Goal: Task Accomplishment & Management: Manage account settings

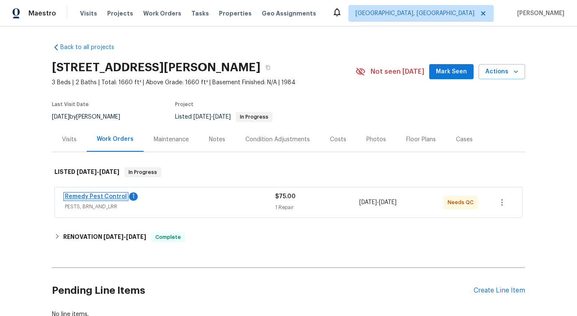
click at [92, 195] on link "Remedy Pest Control" at bounding box center [96, 196] width 62 height 6
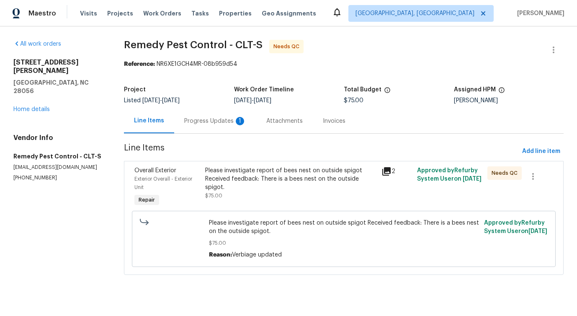
click at [221, 122] on div "Progress Updates 1" at bounding box center [215, 121] width 62 height 8
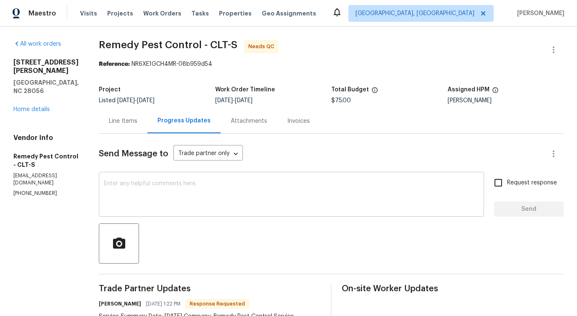
click at [214, 180] on div "x ​" at bounding box center [291, 195] width 385 height 43
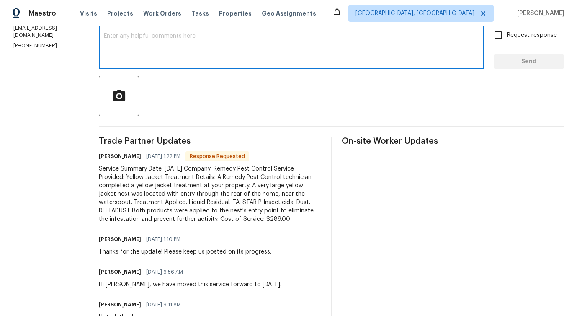
scroll to position [148, 0]
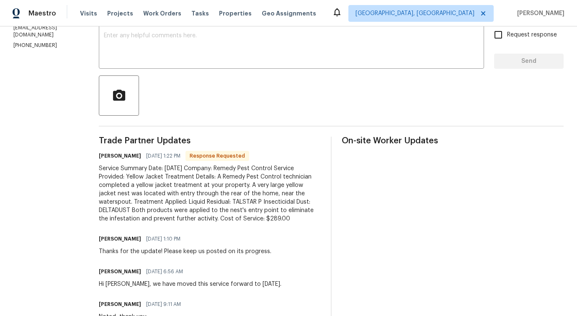
drag, startPoint x: 87, startPoint y: 167, endPoint x: 261, endPoint y: 219, distance: 181.8
click at [262, 221] on div "Service Summary Date: [DATE] Company: Remedy Pest Control Service Provided: Yel…" at bounding box center [210, 193] width 222 height 59
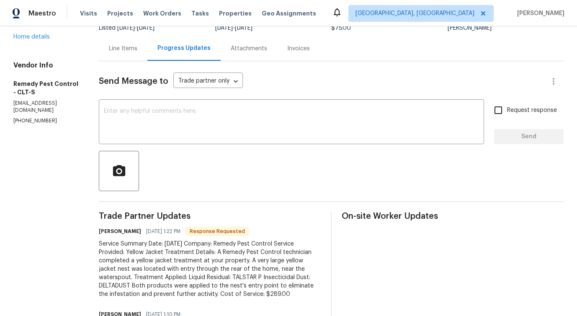
scroll to position [0, 0]
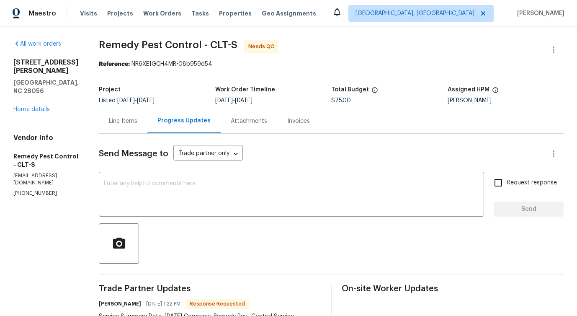
click at [116, 123] on div "Line Items" at bounding box center [123, 121] width 28 height 8
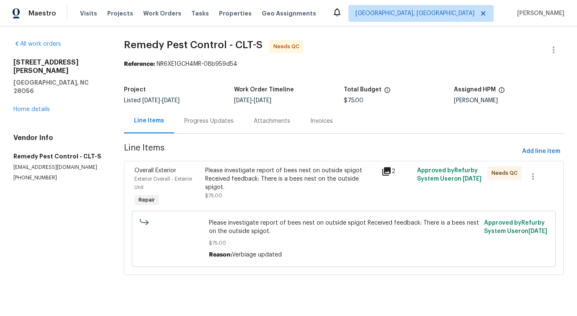
click at [211, 122] on div "Progress Updates" at bounding box center [208, 121] width 49 height 8
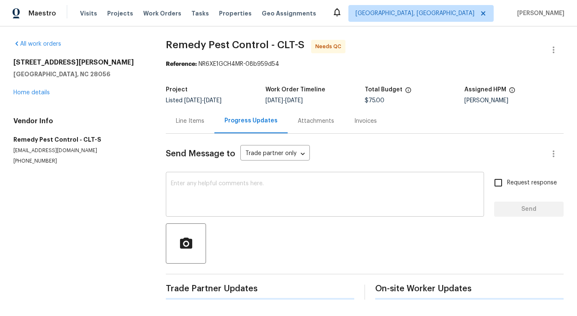
click at [229, 187] on textarea at bounding box center [325, 194] width 308 height 29
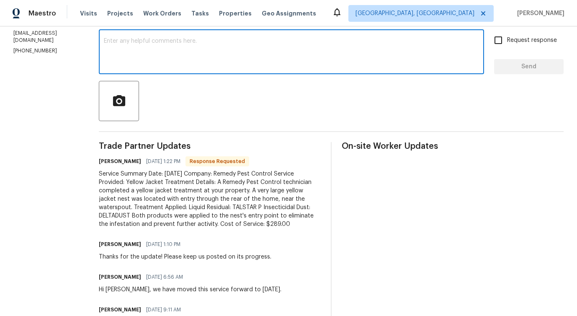
scroll to position [163, 0]
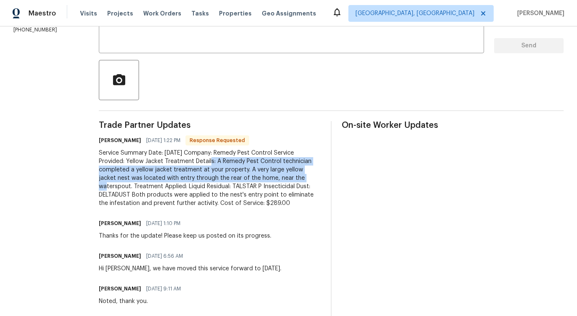
drag, startPoint x: 189, startPoint y: 160, endPoint x: 257, endPoint y: 181, distance: 71.2
click at [257, 181] on div "Service Summary Date: [DATE] Company: Remedy Pest Control Service Provided: Yel…" at bounding box center [210, 178] width 222 height 59
click at [273, 210] on div "Trade Partner Updates [PERSON_NAME] [DATE] 1:22 PM Response Requested Service S…" at bounding box center [210, 305] width 222 height 368
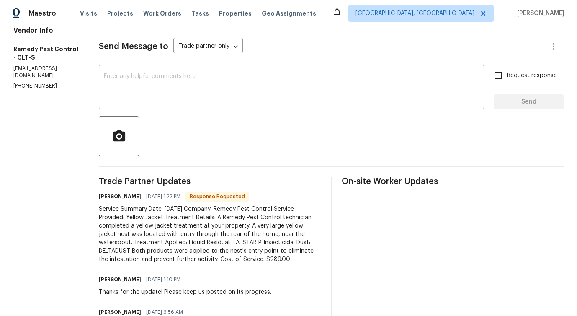
scroll to position [0, 0]
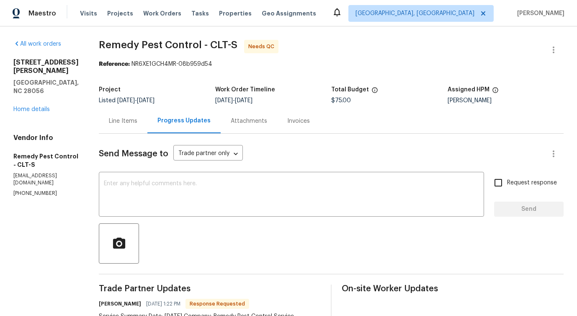
click at [126, 120] on div "Line Items" at bounding box center [123, 120] width 49 height 25
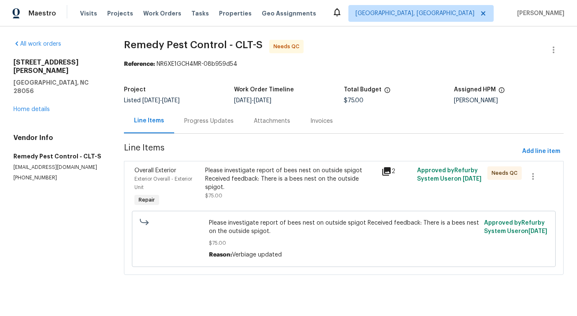
click at [303, 185] on div "Please investigate report of bees nest on outside spigot Received feedback: The…" at bounding box center [291, 182] width 172 height 33
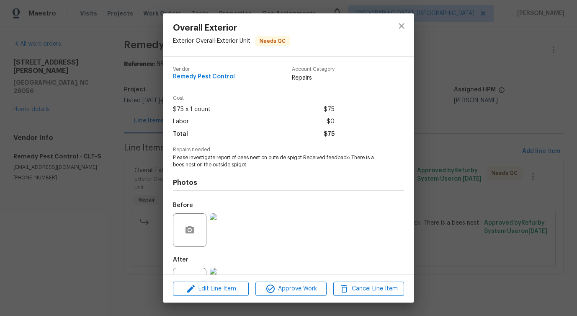
scroll to position [35, 0]
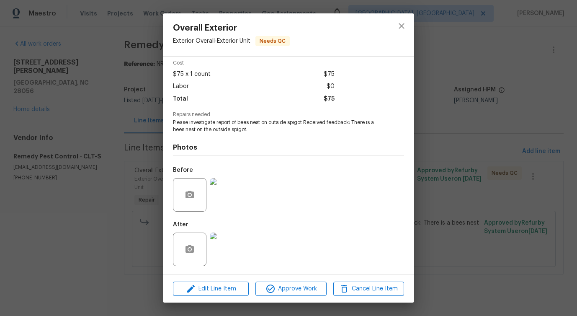
click at [236, 196] on img at bounding box center [226, 194] width 33 height 33
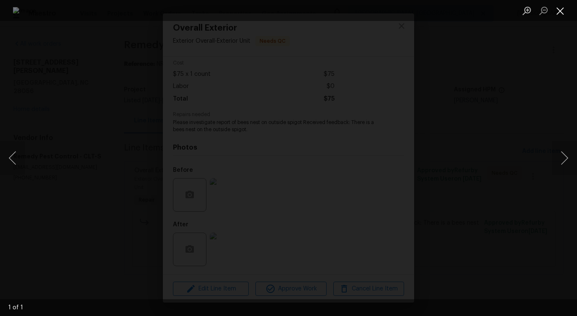
click at [552, 13] on button "Close lightbox" at bounding box center [560, 10] width 17 height 15
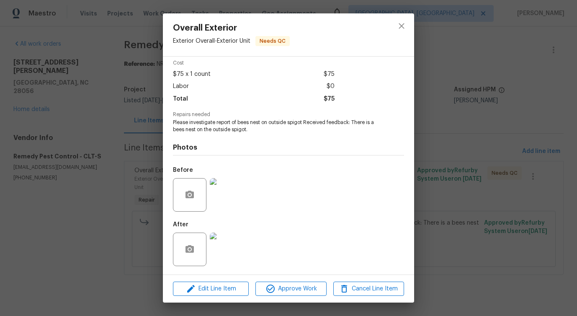
click at [221, 254] on img at bounding box center [226, 248] width 33 height 33
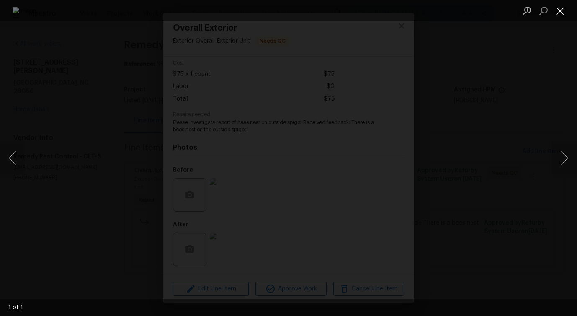
click at [560, 14] on button "Close lightbox" at bounding box center [560, 10] width 17 height 15
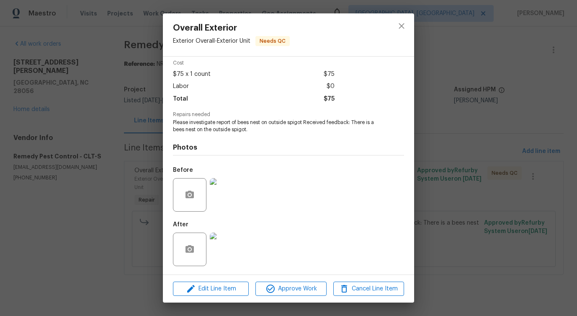
click at [232, 195] on img at bounding box center [226, 194] width 33 height 33
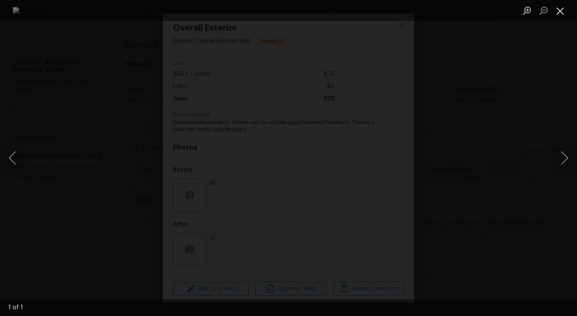
click at [560, 10] on button "Close lightbox" at bounding box center [560, 10] width 17 height 15
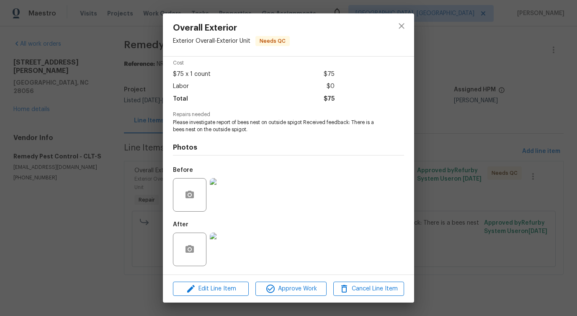
click at [229, 192] on img at bounding box center [226, 194] width 33 height 33
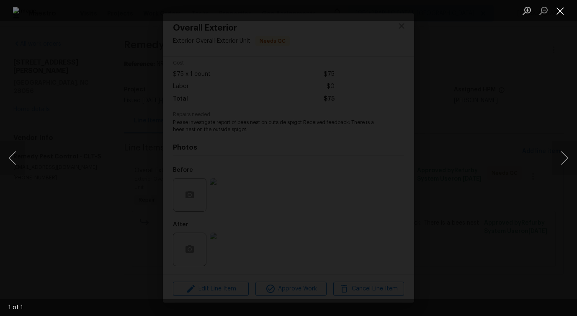
click at [558, 8] on button "Close lightbox" at bounding box center [560, 10] width 17 height 15
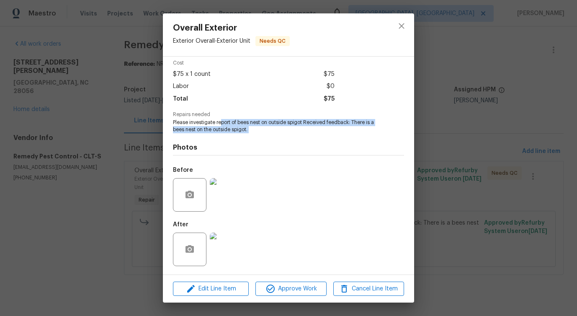
drag, startPoint x: 219, startPoint y: 124, endPoint x: 284, endPoint y: 137, distance: 66.2
click at [284, 137] on div "Vendor Remedy Pest Control Account Category Repairs Cost $75 x 1 count $75 Labo…" at bounding box center [288, 148] width 231 height 246
click at [231, 243] on img at bounding box center [226, 248] width 33 height 33
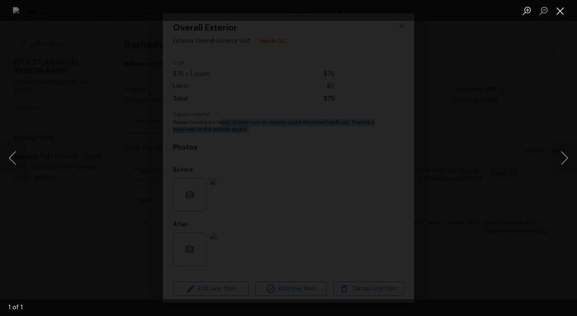
click at [554, 11] on button "Close lightbox" at bounding box center [560, 10] width 17 height 15
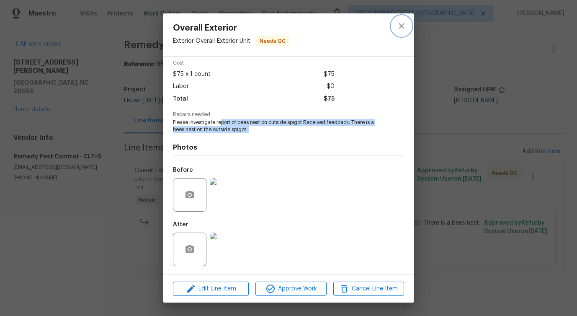
click at [395, 24] on button "close" at bounding box center [401, 26] width 20 height 20
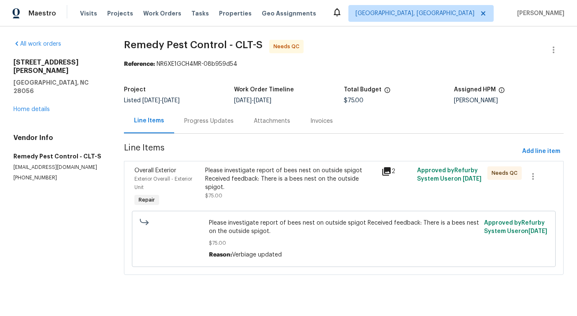
click at [202, 112] on div "Progress Updates" at bounding box center [208, 120] width 69 height 25
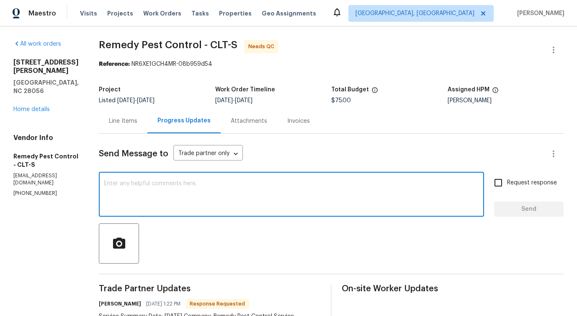
click at [211, 195] on textarea at bounding box center [291, 194] width 375 height 29
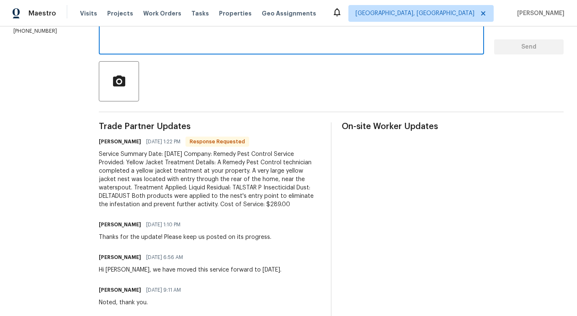
scroll to position [177, 0]
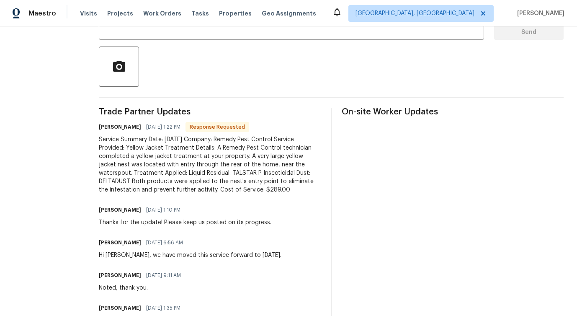
drag, startPoint x: 88, startPoint y: 140, endPoint x: 265, endPoint y: 195, distance: 184.4
click at [265, 194] on div "Trade Partner Updates [PERSON_NAME] [DATE] 1:22 PM Response Requested Service S…" at bounding box center [210, 292] width 222 height 368
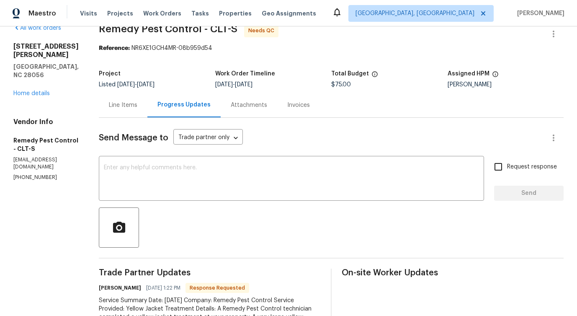
scroll to position [0, 0]
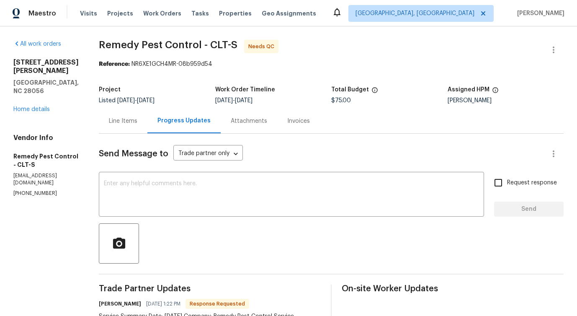
click at [115, 131] on div "Line Items" at bounding box center [123, 120] width 49 height 25
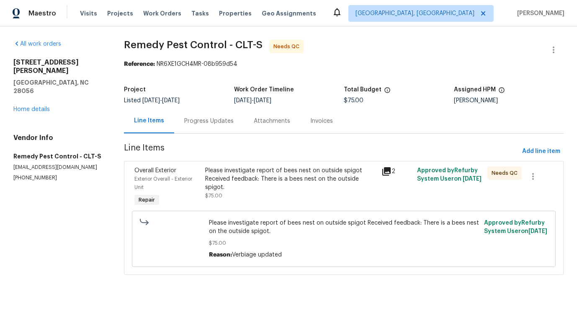
click at [264, 183] on div "Please investigate report of bees nest on outside spigot Received feedback: The…" at bounding box center [291, 182] width 172 height 33
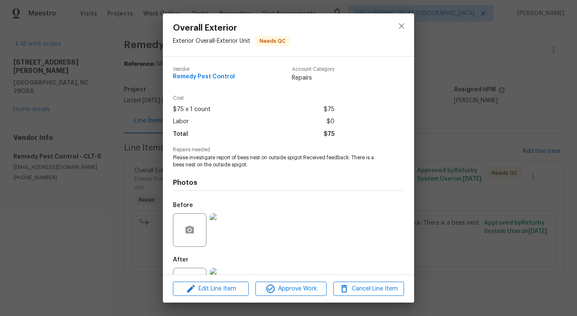
scroll to position [35, 0]
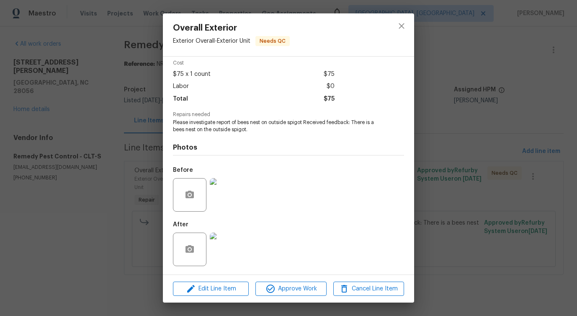
click at [228, 196] on img at bounding box center [226, 194] width 33 height 33
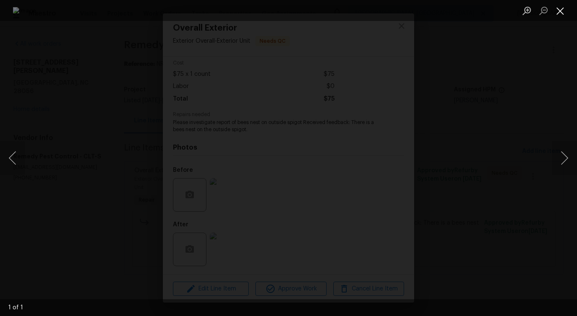
click at [562, 11] on button "Close lightbox" at bounding box center [560, 10] width 17 height 15
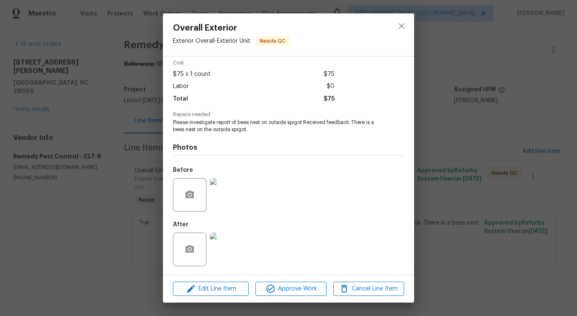
click at [223, 250] on img at bounding box center [226, 248] width 33 height 33
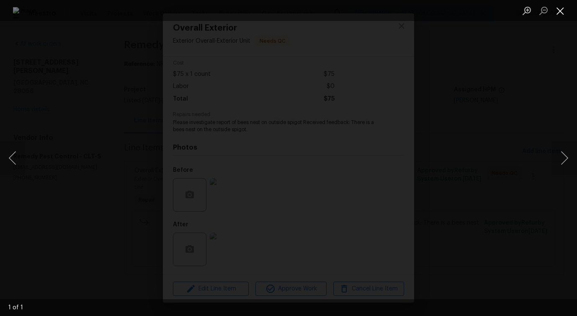
click at [563, 9] on button "Close lightbox" at bounding box center [560, 10] width 17 height 15
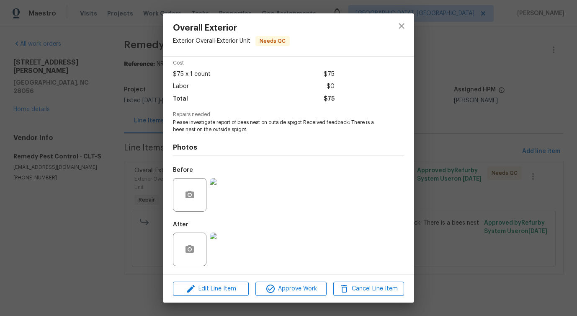
click at [415, 21] on div "Overall Exterior Exterior Overall - Exterior Unit Needs QC Vendor Remedy Pest C…" at bounding box center [288, 158] width 577 height 316
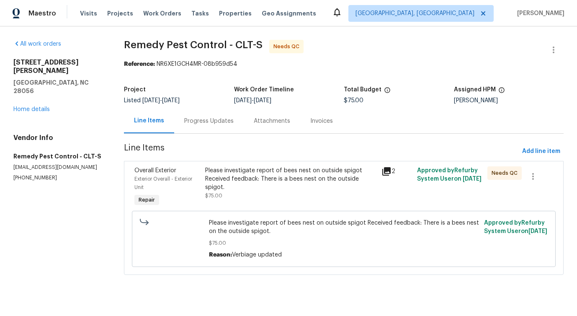
click at [222, 128] on div "Progress Updates" at bounding box center [208, 120] width 69 height 25
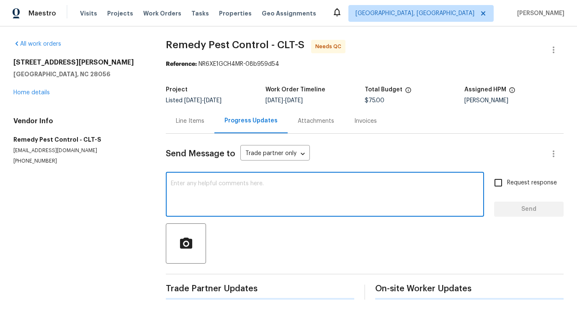
click at [229, 184] on textarea at bounding box center [325, 194] width 308 height 29
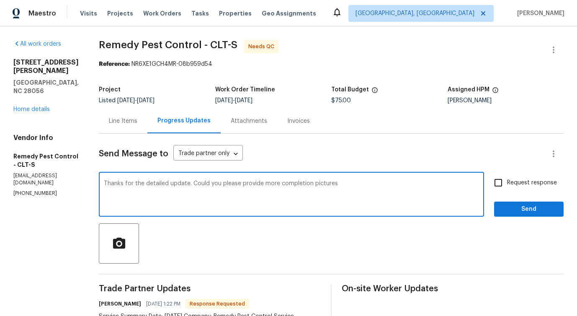
click at [0, 0] on span "pictures" at bounding box center [0, 0] width 0 height 0
click at [0, 0] on span "finalization?" at bounding box center [0, 0] width 0 height 0
drag, startPoint x: 286, startPoint y: 184, endPoint x: 419, endPoint y: 191, distance: 133.7
click at [419, 192] on textarea "Thanks for the detailed update. Could you please provide more completion pictur…" at bounding box center [291, 194] width 375 height 29
click at [360, 205] on textarea "Thanks for the detailed update. Could you please provide more completion pictur…" at bounding box center [291, 194] width 375 height 29
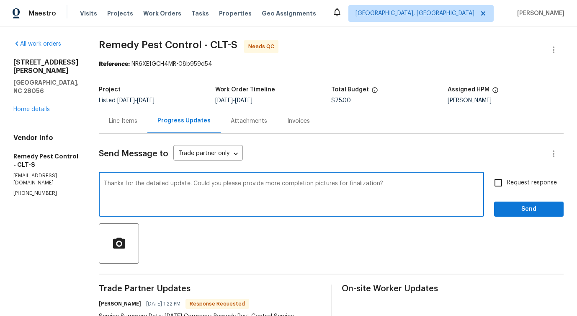
type textarea "Thanks for the detailed update. Could you please provide more completion pictur…"
drag, startPoint x: 90, startPoint y: 182, endPoint x: 169, endPoint y: 198, distance: 79.9
click at [169, 198] on div "Thanks for the detailed update. Could you please provide more completion pictur…" at bounding box center [291, 195] width 385 height 43
click at [169, 198] on textarea "Thanks for the detailed update. Could you please provide more completion pictur…" at bounding box center [291, 194] width 375 height 29
click at [208, 206] on textarea "Thanks for the detailed update. Could you please provide more completion pictur…" at bounding box center [291, 194] width 375 height 29
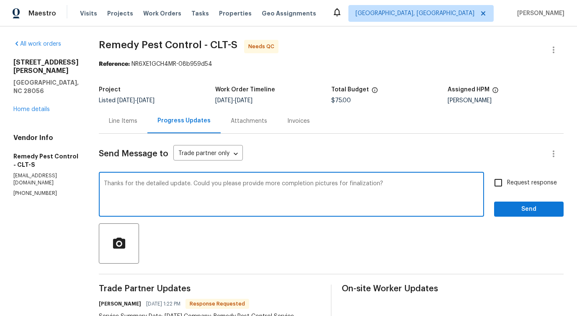
drag, startPoint x: 92, startPoint y: 183, endPoint x: 175, endPoint y: 188, distance: 83.0
click at [175, 188] on textarea "Thanks for the detailed update. Could you please provide more completion pictur…" at bounding box center [291, 194] width 375 height 29
click at [521, 178] on span "Request response" at bounding box center [532, 182] width 50 height 9
click at [507, 178] on input "Request response" at bounding box center [498, 183] width 18 height 18
checkbox input "true"
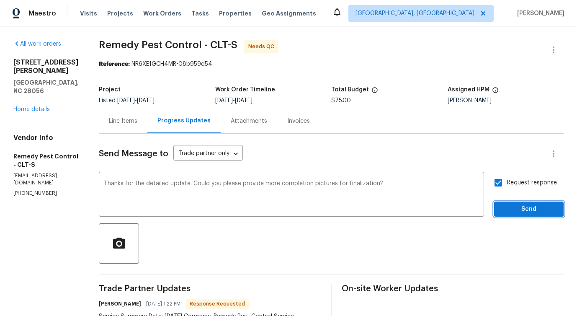
click at [522, 212] on span "Send" at bounding box center [529, 209] width 56 height 10
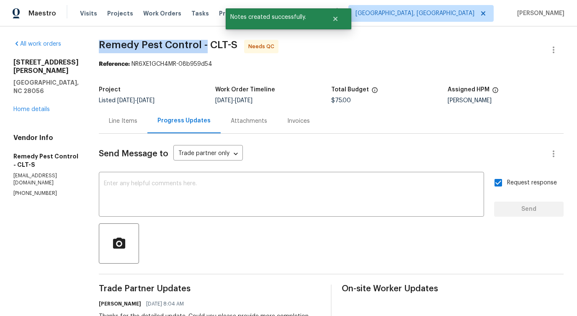
drag, startPoint x: 85, startPoint y: 44, endPoint x: 194, endPoint y: 46, distance: 108.9
copy span "Remedy Pest Control -"
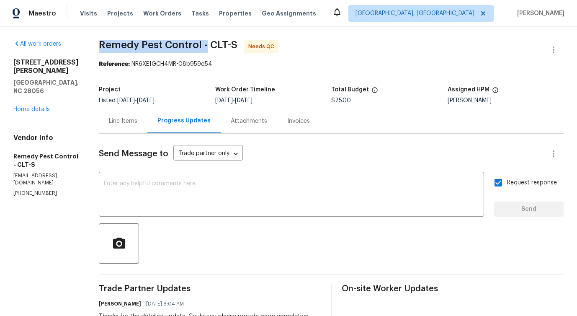
copy span "Remedy Pest Control -"
click at [120, 127] on div "Line Items" at bounding box center [123, 120] width 49 height 25
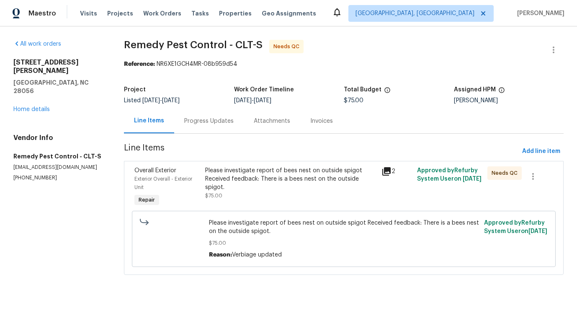
click at [262, 181] on div "Please investigate report of bees nest on outside spigot Received feedback: The…" at bounding box center [291, 178] width 172 height 25
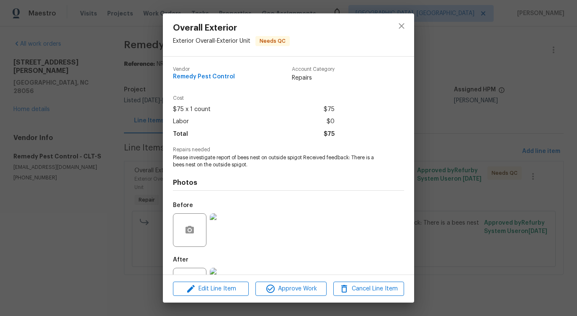
scroll to position [35, 0]
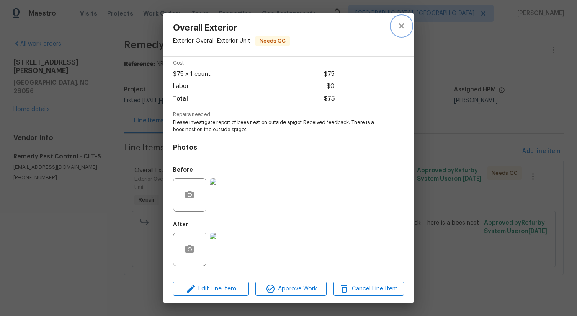
click at [399, 33] on button "close" at bounding box center [401, 26] width 20 height 20
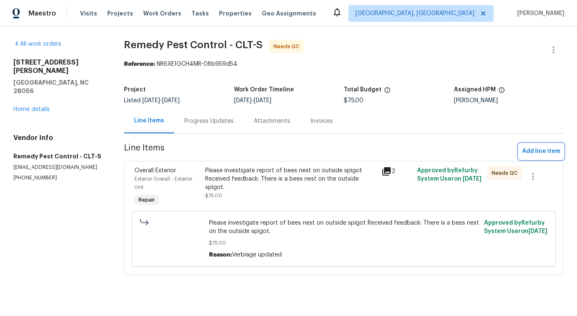
click at [542, 152] on span "Add line item" at bounding box center [541, 151] width 38 height 10
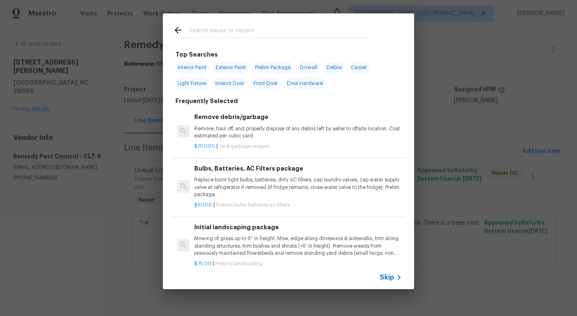
click at [389, 277] on span "Skip" at bounding box center [387, 277] width 14 height 8
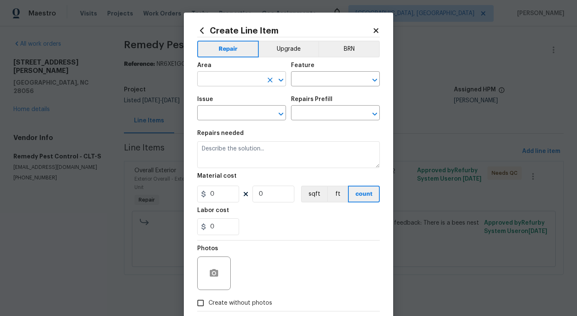
click at [231, 78] on input "text" at bounding box center [229, 79] width 65 height 13
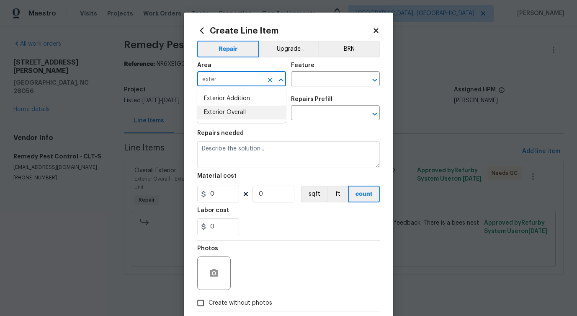
click at [234, 108] on li "Exterior Overall" at bounding box center [241, 112] width 89 height 14
type input "Exterior Overall"
click at [313, 80] on input "text" at bounding box center [323, 79] width 65 height 13
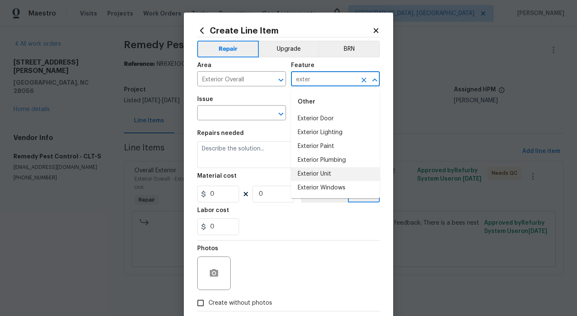
click at [316, 173] on li "Exterior Unit" at bounding box center [335, 174] width 89 height 14
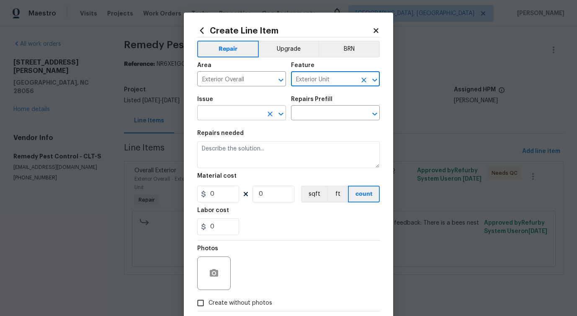
type input "Exterior Unit"
click at [213, 111] on input "text" at bounding box center [229, 113] width 65 height 13
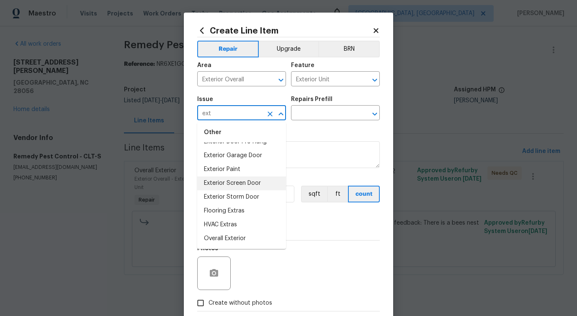
scroll to position [39, 0]
click at [231, 242] on li "Overall Exterior" at bounding box center [241, 238] width 89 height 14
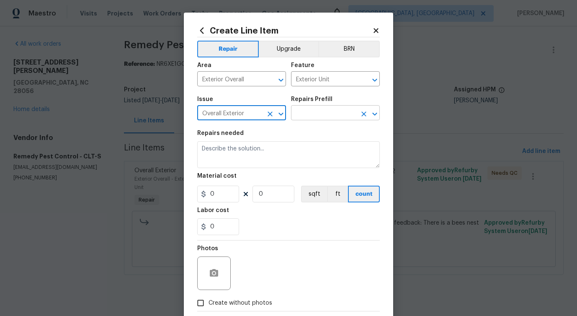
type input "Overall Exterior"
click at [317, 109] on input "text" at bounding box center [323, 113] width 65 height 13
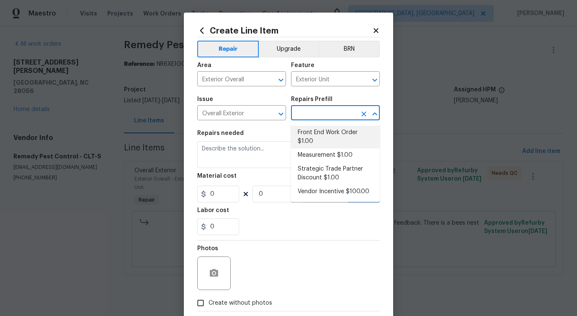
click at [314, 132] on li "Front End Work Order $1.00" at bounding box center [335, 137] width 89 height 23
type input "Front End Work Order $1.00"
type textarea "Placeholder line item for the creation of front end work orders."
type input "1"
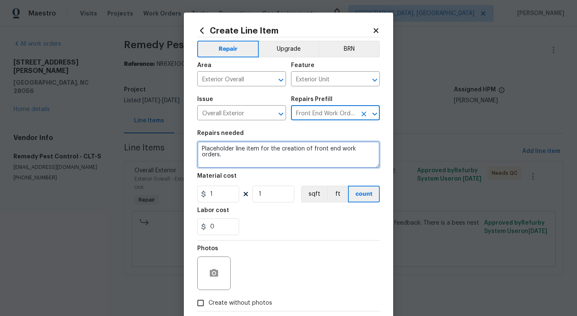
click at [240, 152] on textarea "Placeholder line item for the creation of front end work orders." at bounding box center [288, 154] width 183 height 27
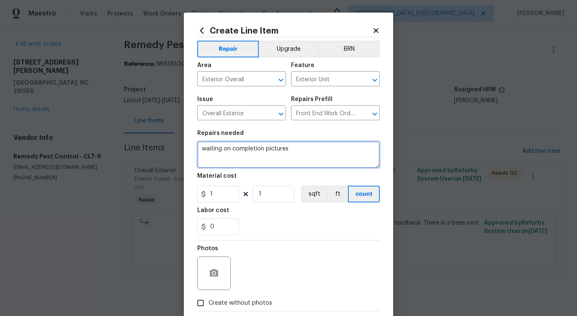
scroll to position [45, 0]
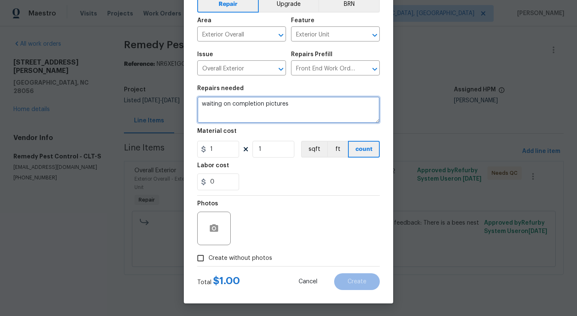
type textarea "waiting on completion pictures"
click at [237, 259] on span "Create without photos" at bounding box center [240, 258] width 64 height 9
click at [208, 259] on input "Create without photos" at bounding box center [201, 258] width 16 height 16
checkbox input "true"
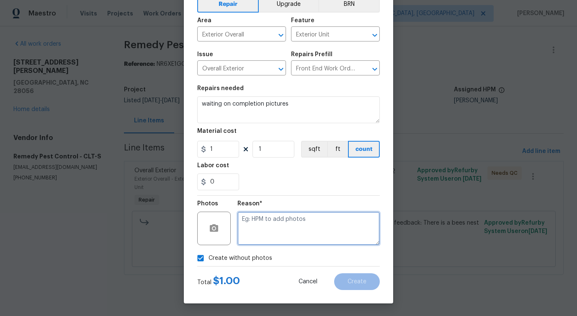
click at [293, 225] on textarea at bounding box center [308, 227] width 142 height 33
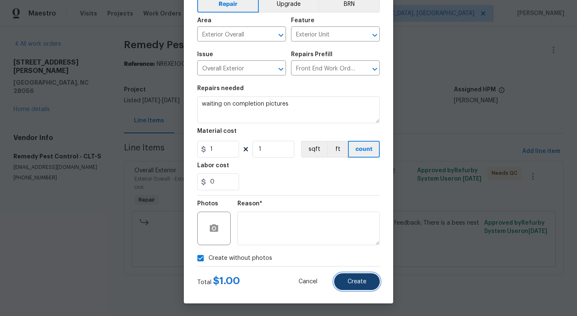
click at [370, 286] on button "Create" at bounding box center [357, 281] width 46 height 17
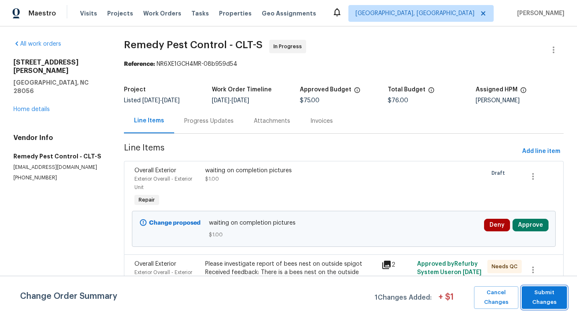
click at [542, 298] on span "Submit Changes" at bounding box center [544, 297] width 37 height 19
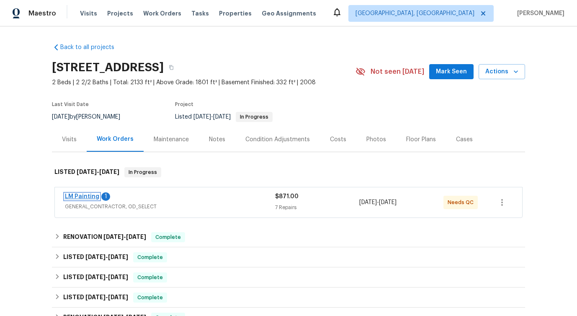
click at [80, 198] on link "LM Painting" at bounding box center [82, 196] width 34 height 6
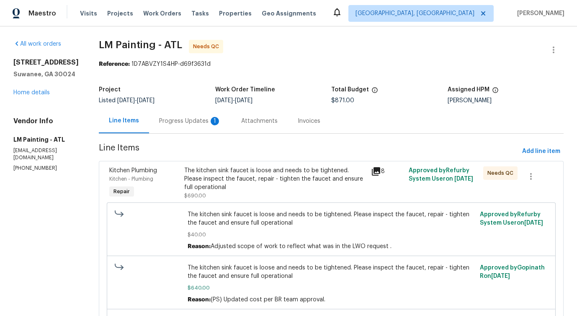
click at [199, 121] on div "Progress Updates 1" at bounding box center [190, 121] width 62 height 8
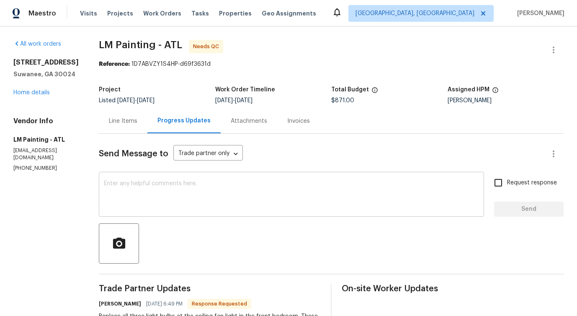
click at [193, 197] on textarea at bounding box center [291, 194] width 375 height 29
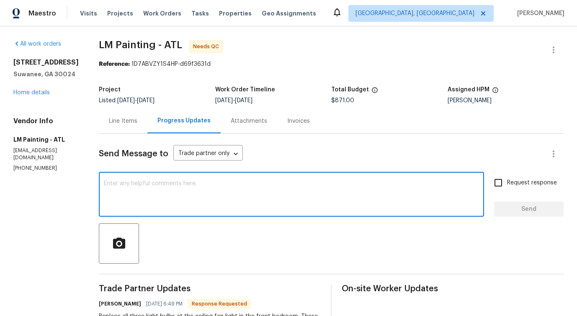
click at [137, 118] on div "Line Items" at bounding box center [123, 121] width 28 height 8
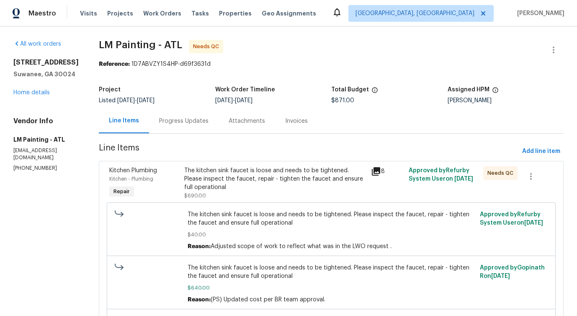
click at [208, 119] on div "Progress Updates" at bounding box center [183, 121] width 49 height 8
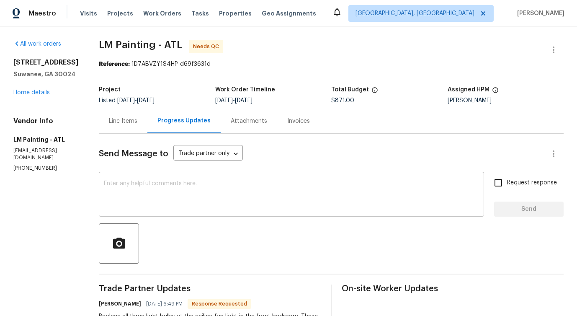
click at [272, 196] on textarea at bounding box center [291, 194] width 375 height 29
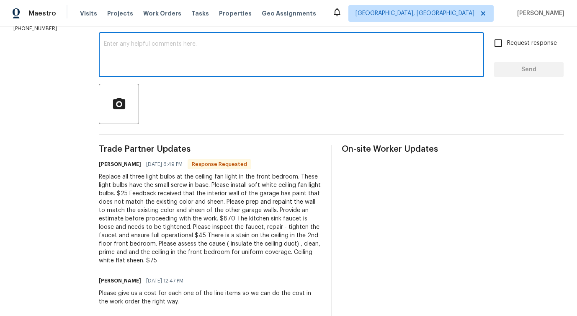
scroll to position [134, 0]
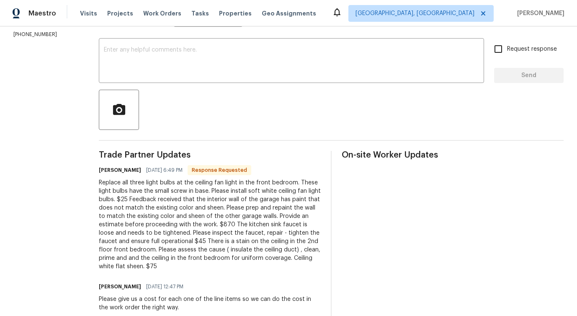
scroll to position [0, 0]
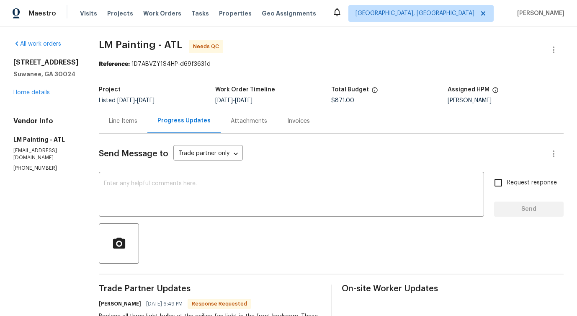
click at [137, 125] on div "Line Items" at bounding box center [123, 121] width 28 height 8
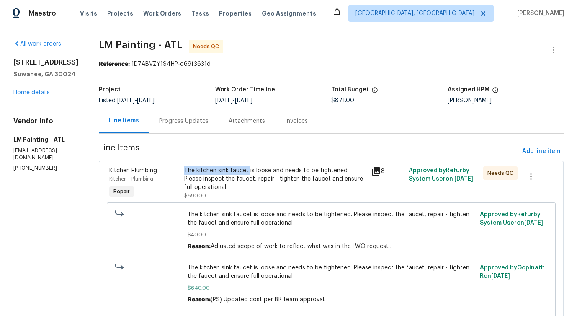
drag, startPoint x: 205, startPoint y: 169, endPoint x: 270, endPoint y: 171, distance: 64.9
click at [270, 171] on div "The kitchen sink faucet is loose and needs to be tightened. Please inspect the …" at bounding box center [275, 183] width 187 height 39
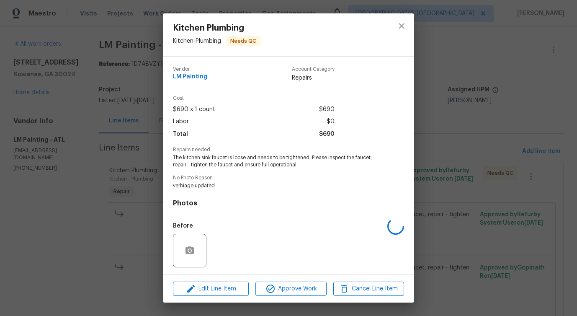
copy div "The kitchen sink faucet"
drag, startPoint x: 170, startPoint y: 156, endPoint x: 227, endPoint y: 157, distance: 56.9
click at [227, 157] on div "Vendor LM Painting Account Category Repairs Cost $690 x 1 count $690 Labor $0 T…" at bounding box center [288, 166] width 251 height 218
copy span "The kitchen sink faucet"
click at [402, 24] on icon "close" at bounding box center [401, 26] width 10 height 10
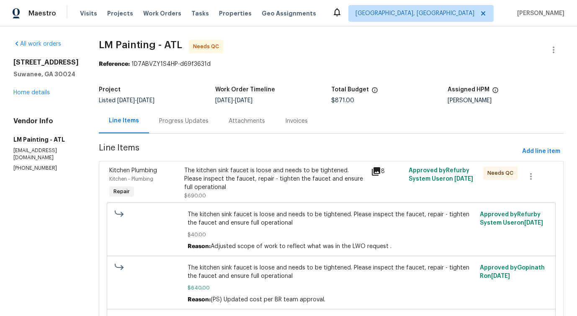
click at [208, 123] on div "Progress Updates" at bounding box center [183, 121] width 49 height 8
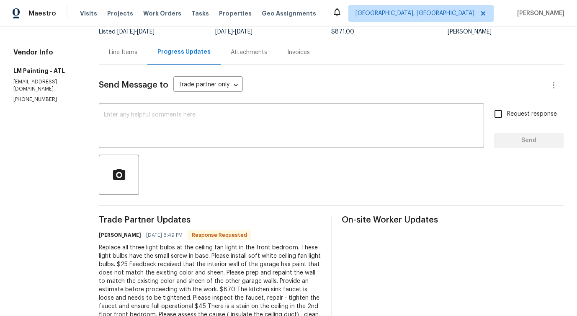
scroll to position [68, 0]
click at [137, 57] on div "Line Items" at bounding box center [123, 53] width 28 height 8
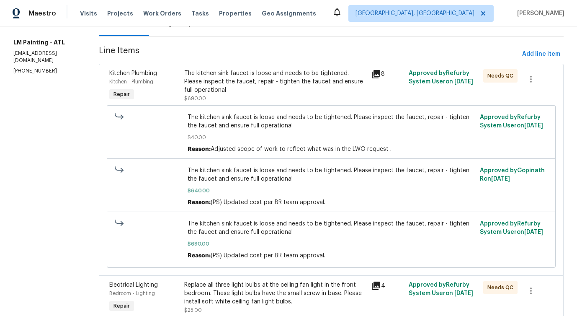
scroll to position [98, 0]
click at [224, 227] on span "The kitchen sink faucet is loose and needs to be tightened. Please inspect the …" at bounding box center [331, 227] width 287 height 17
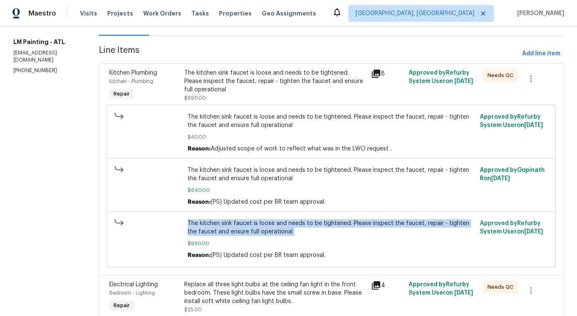
copy span "The kitchen sink faucet is loose and needs to be tightened. Please inspect the …"
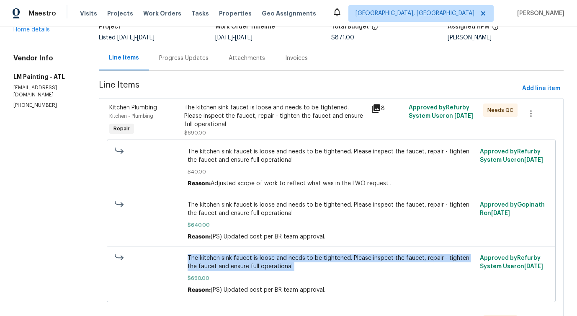
scroll to position [35, 0]
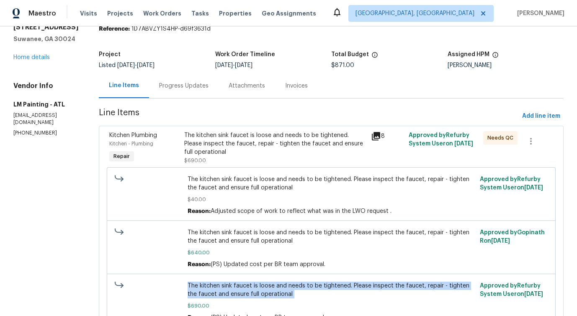
click at [204, 83] on div "Progress Updates" at bounding box center [183, 86] width 49 height 8
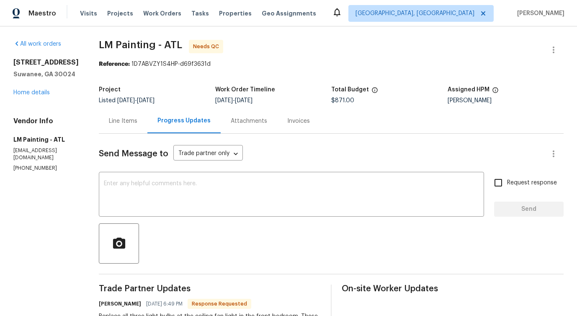
click at [137, 124] on div "Line Items" at bounding box center [123, 121] width 28 height 8
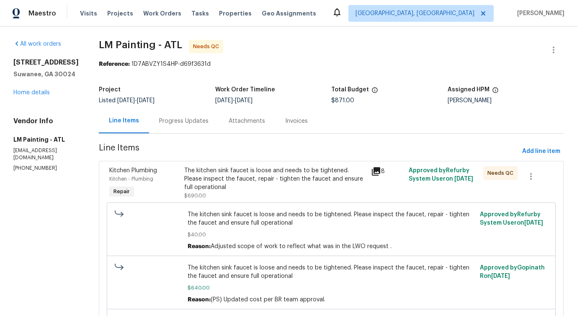
click at [219, 131] on div "Progress Updates" at bounding box center [183, 120] width 69 height 25
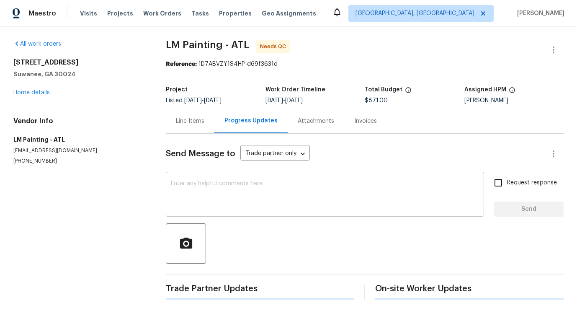
click at [241, 213] on div "x ​" at bounding box center [325, 195] width 318 height 43
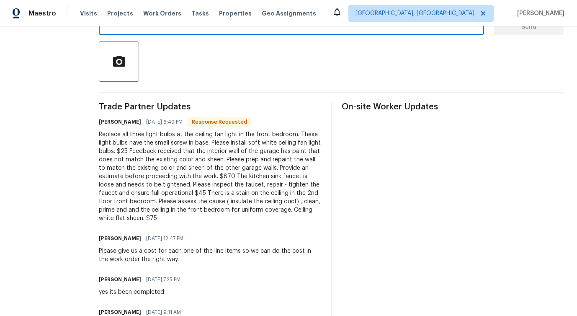
scroll to position [180, 0]
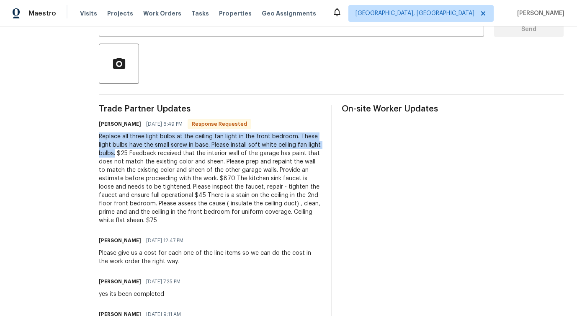
drag, startPoint x: 123, startPoint y: 135, endPoint x: 186, endPoint y: 155, distance: 65.5
click at [186, 155] on div "All work orders 1235 Park Pass Way Suwanee, GA 30024 Home details Vendor Info L…" at bounding box center [288, 322] width 577 height 951
copy div "Replace all three light bulbs at the ceiling fan light in the front bedroom. Th…"
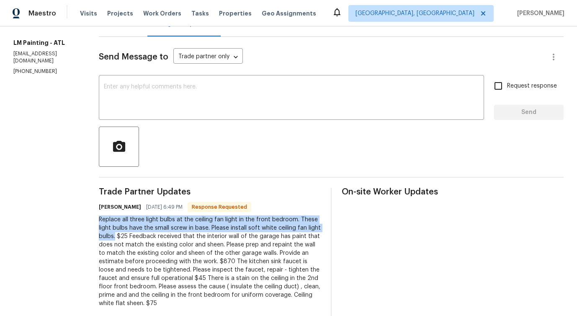
drag, startPoint x: 123, startPoint y: 218, endPoint x: 186, endPoint y: 239, distance: 66.1
copy div "Replace all three light bulbs at the ceiling fan light in the front bedroom. Th…"
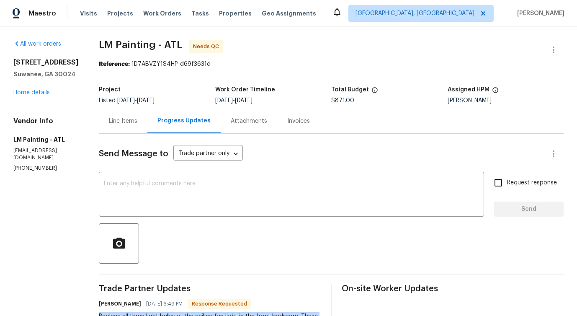
click at [147, 127] on div "Line Items" at bounding box center [123, 120] width 49 height 25
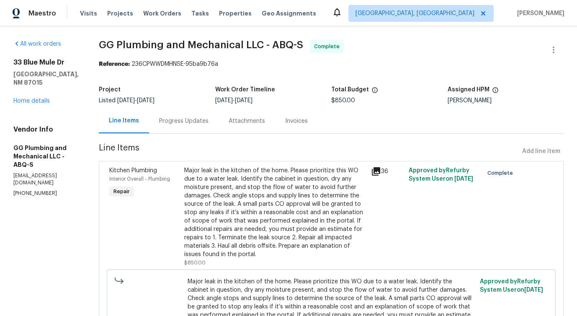
click at [219, 127] on div "Progress Updates" at bounding box center [183, 120] width 69 height 25
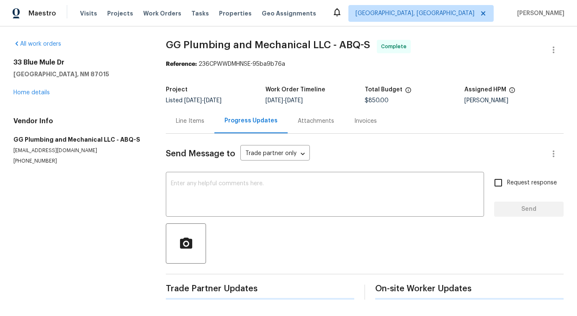
click at [247, 226] on div at bounding box center [365, 243] width 398 height 40
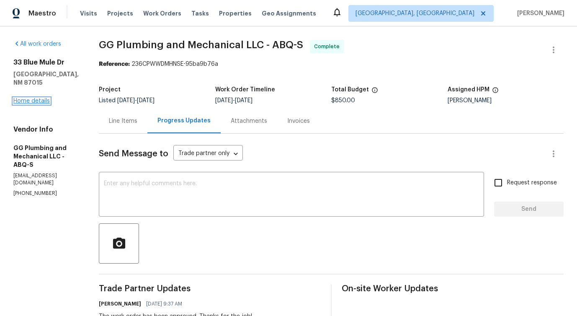
click at [37, 98] on link "Home details" at bounding box center [31, 101] width 36 height 6
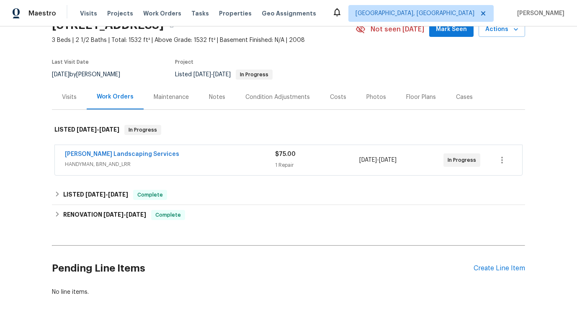
scroll to position [51, 0]
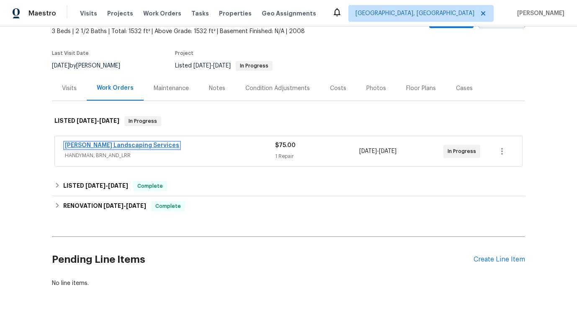
click at [125, 145] on link "Rodriguez Landscaping Services" at bounding box center [122, 145] width 114 height 6
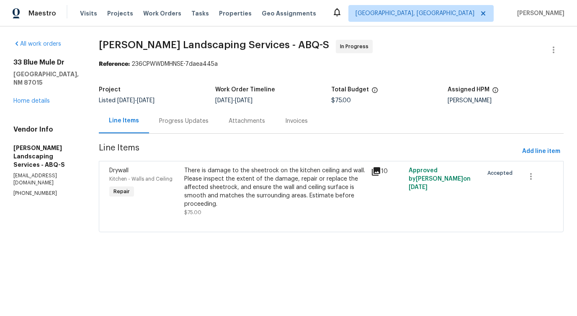
click at [191, 123] on div "Progress Updates" at bounding box center [183, 121] width 49 height 8
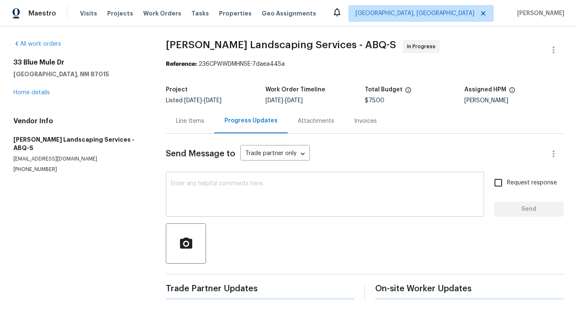
click at [222, 199] on textarea at bounding box center [325, 194] width 308 height 29
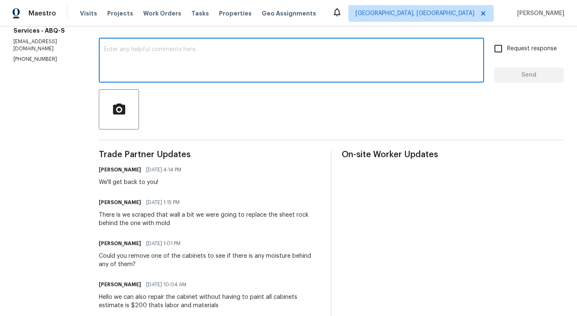
scroll to position [167, 0]
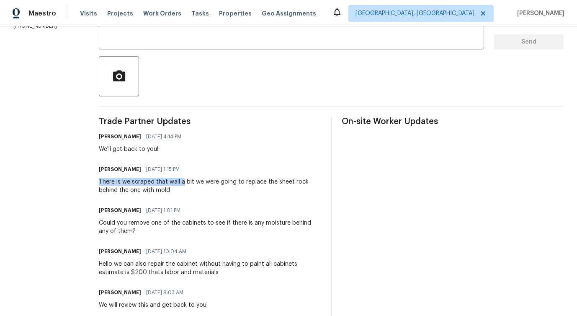
drag, startPoint x: 116, startPoint y: 180, endPoint x: 202, endPoint y: 181, distance: 86.7
click at [202, 181] on div "All work orders 33 Blue Mule Dr Edgewood, NM 87015 Home details Vendor Info Rod…" at bounding box center [288, 284] width 577 height 851
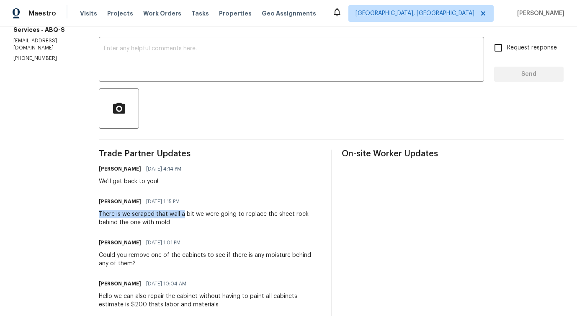
scroll to position [0, 0]
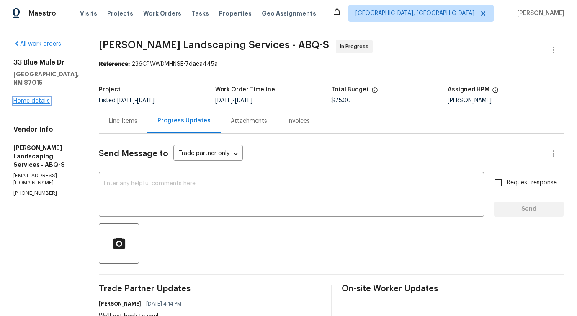
click at [26, 98] on link "Home details" at bounding box center [31, 101] width 36 height 6
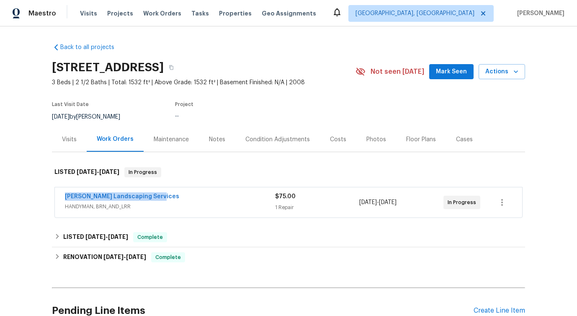
drag, startPoint x: 59, startPoint y: 196, endPoint x: 224, endPoint y: 198, distance: 164.5
click at [224, 198] on div "Rodriguez Landscaping Services HANDYMAN, BRN_AND_LRR $75.00 1 Repair 9/25/2025 …" at bounding box center [288, 202] width 467 height 30
copy link "Rodriguez Landscaping Services"
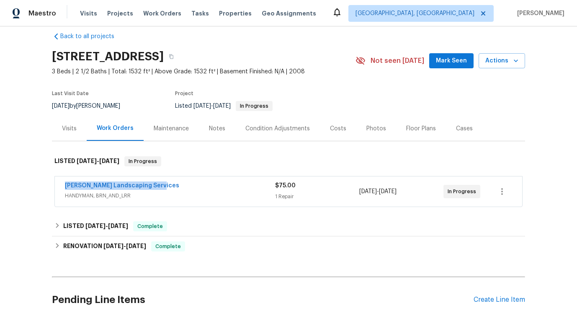
scroll to position [12, 0]
